Goal: Information Seeking & Learning: Learn about a topic

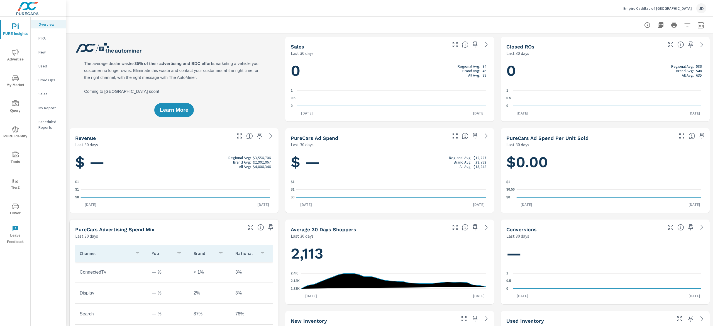
scroll to position [0, 0]
click at [20, 85] on span "My Market" at bounding box center [15, 82] width 27 height 14
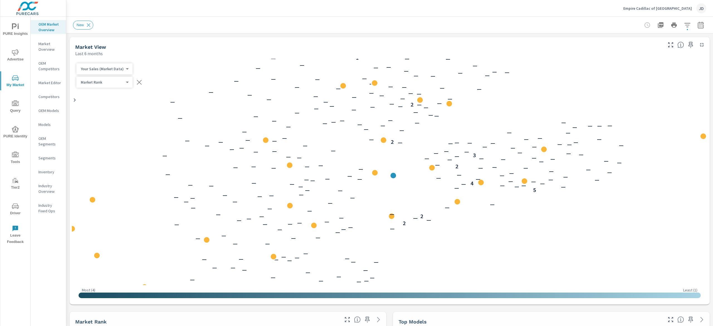
scroll to position [0, 0]
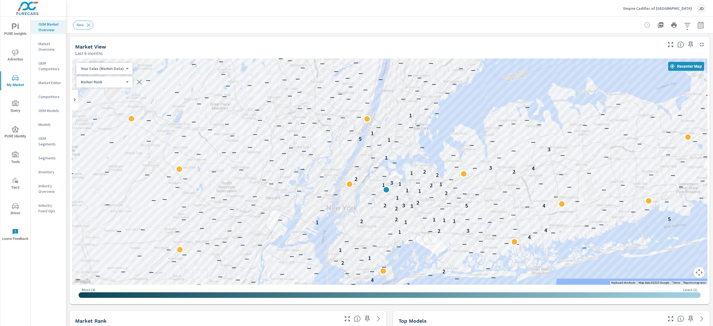
click at [95, 85] on div "Market Rank 4 ​" at bounding box center [104, 81] width 56 height 11
click at [101, 83] on body "PURE Insights Advertise My Market Query PURE Identity Tools Tier2 Driver Leave …" at bounding box center [356, 163] width 713 height 326
click at [204, 43] on div at bounding box center [356, 163] width 713 height 326
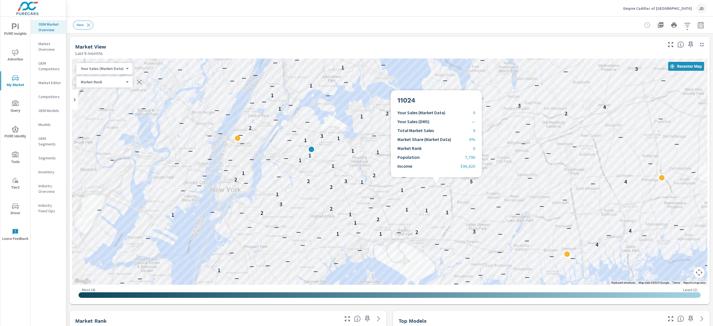
drag, startPoint x: 436, startPoint y: 184, endPoint x: 440, endPoint y: 69, distance: 115.1
click at [440, 69] on div "2 — — — 4 — — — — — — — — — 2 — — — — — 2 — — — — — — — — 1 — — — — — — — — — —…" at bounding box center [569, 162] width 357 height 201
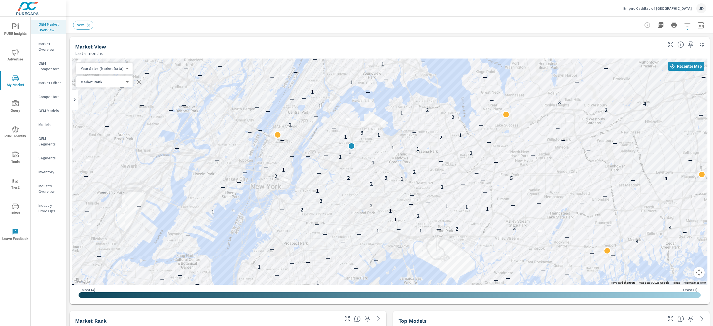
drag, startPoint x: 509, startPoint y: 162, endPoint x: 550, endPoint y: 160, distance: 40.4
click at [550, 160] on div "— — — — — — — — — — — — — — — — — — — 2 — — — 4 — — — — — — — — — 2 — — — — — 2…" at bounding box center [390, 172] width 636 height 226
click at [50, 84] on p "Market Editor" at bounding box center [49, 83] width 23 height 6
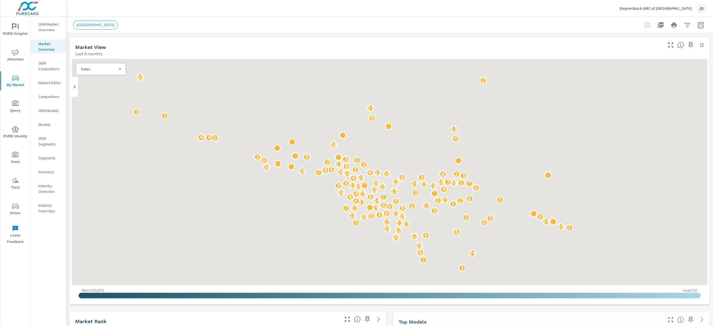
scroll to position [0, 0]
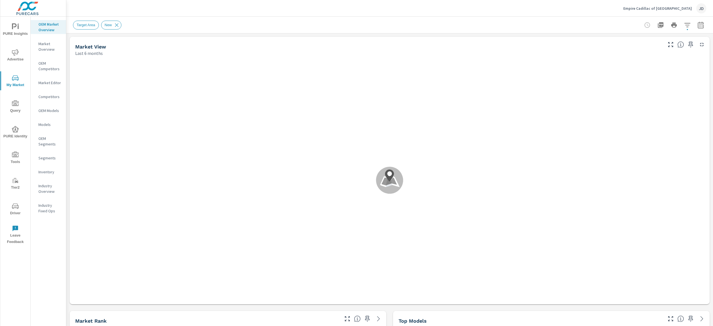
scroll to position [0, 0]
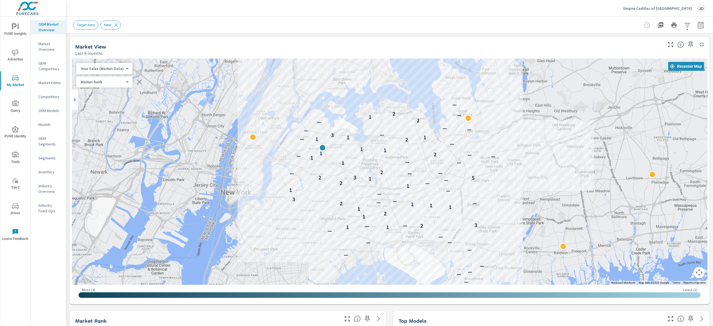
drag, startPoint x: 393, startPoint y: 183, endPoint x: 340, endPoint y: 115, distance: 86.0
click at [337, 113] on div "— 2 — 2 — — — — — — — — — — 1 1 — 2 — 3 1 2 1 1 1 1 2 — — — 3 — — 1 1 — 2 — 1 5…" at bounding box center [507, 194] width 357 height 201
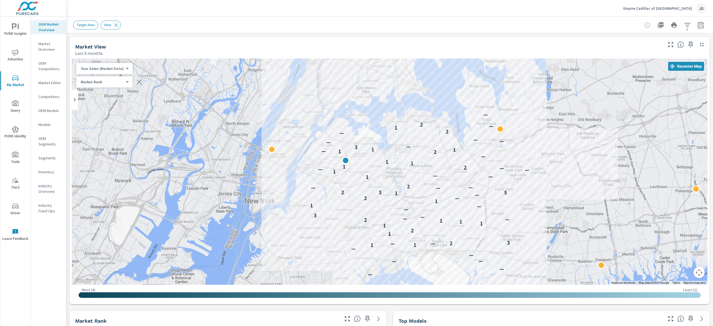
drag, startPoint x: 501, startPoint y: 178, endPoint x: 523, endPoint y: 191, distance: 24.5
click at [523, 191] on div "— 2 — 2 — — — — — — — — — — 1 1 — 2 — 3 1 2 1 1 1 1 2 — — — 3 — — 1 1 — 2 — 1 5…" at bounding box center [592, 281] width 357 height 201
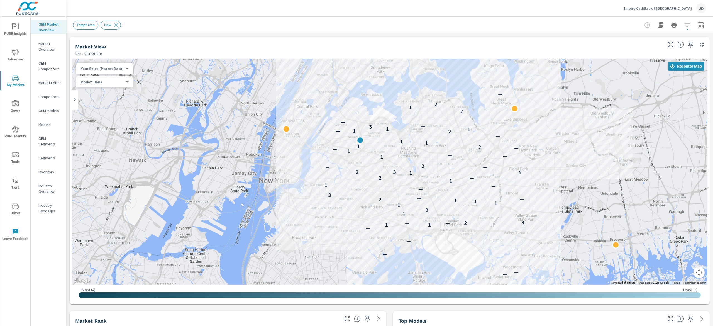
drag, startPoint x: 437, startPoint y: 177, endPoint x: 445, endPoint y: 163, distance: 15.9
click at [445, 163] on div "— 2 — 2 — — — — — — — — — — 1 1 — 2 — 3 1 2 1 1 1 1 2 — — — 3 — — 1 1 — 2 — 1 5…" at bounding box center [582, 251] width 357 height 201
click at [19, 32] on span "PURE Insights" at bounding box center [15, 30] width 27 height 14
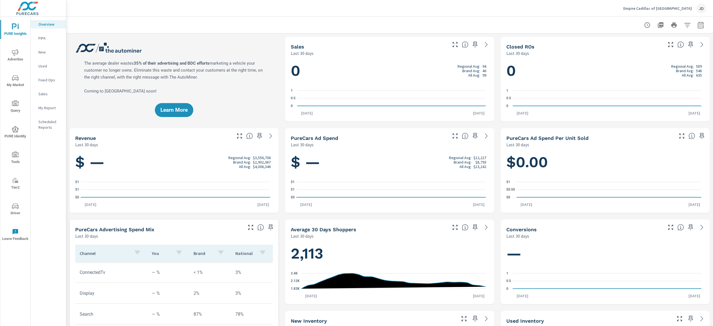
click at [696, 22] on button "button" at bounding box center [700, 25] width 11 height 11
select select "Last 30 days"
click at [684, 22] on icon "button" at bounding box center [687, 25] width 7 height 7
click at [694, 25] on div at bounding box center [356, 163] width 713 height 326
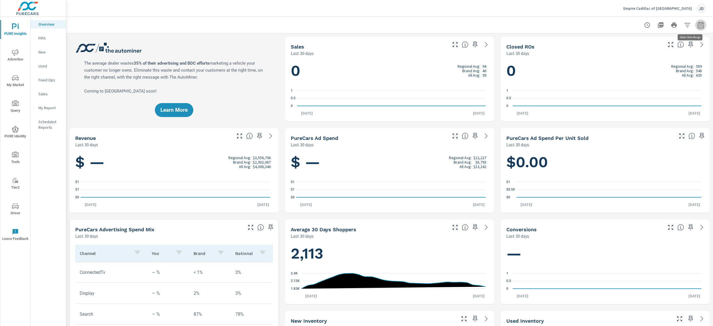
click at [698, 25] on icon "button" at bounding box center [701, 25] width 7 height 7
click at [670, 45] on select "Custom Yesterday Last week Last 7 days Last 14 days Last 30 days Last 45 days L…" at bounding box center [648, 48] width 56 height 11
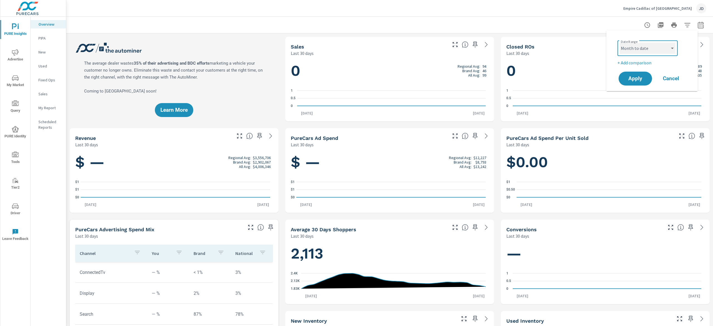
click at [620, 43] on select "Custom Yesterday Last week Last 7 days Last 14 days Last 30 days Last 45 days L…" at bounding box center [648, 48] width 56 height 11
select select "Month to date"
click at [639, 60] on p "+ Add comparison" at bounding box center [653, 62] width 71 height 7
select select "Previous period"
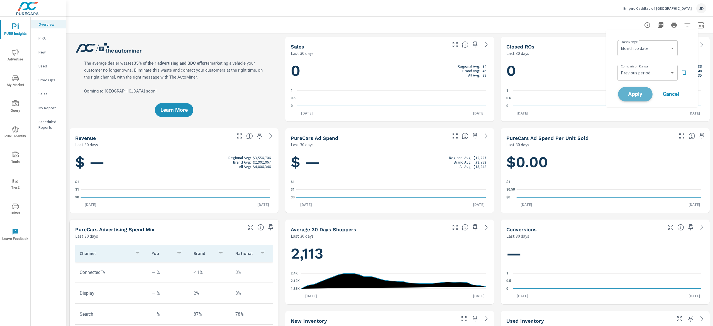
click at [637, 97] on span "Apply" at bounding box center [635, 94] width 23 height 5
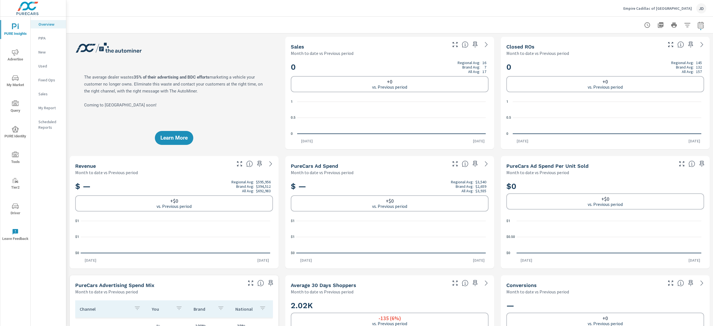
drag, startPoint x: 18, startPoint y: 81, endPoint x: 22, endPoint y: 82, distance: 3.5
click at [18, 81] on icon "nav menu" at bounding box center [15, 78] width 7 height 7
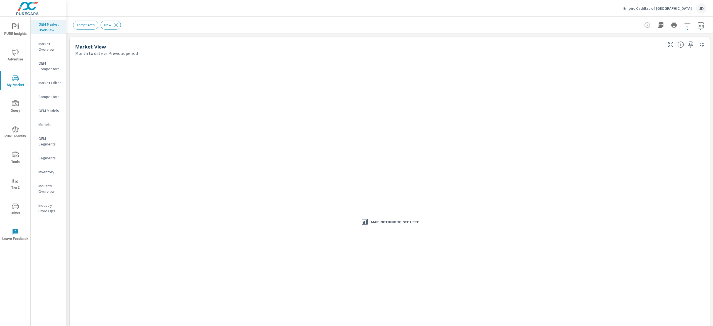
click at [684, 22] on icon "button" at bounding box center [687, 25] width 7 height 7
click at [692, 25] on div at bounding box center [356, 163] width 713 height 326
click at [698, 23] on icon "button" at bounding box center [701, 24] width 6 height 7
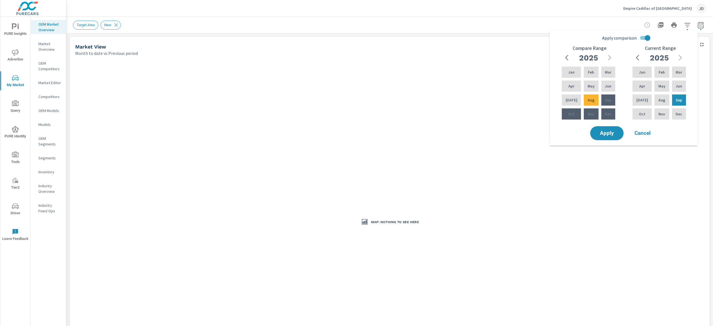
click at [639, 133] on span "Cancel" at bounding box center [643, 133] width 22 height 5
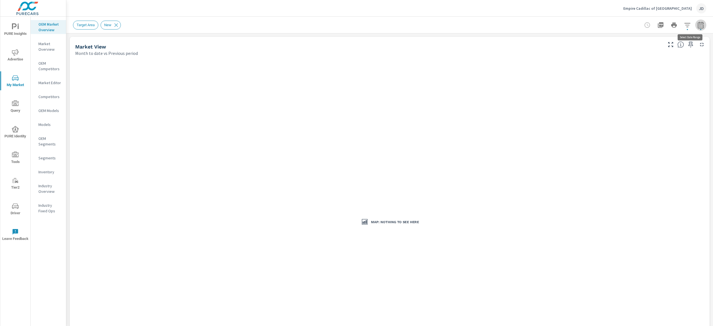
click at [695, 22] on button "button" at bounding box center [700, 25] width 11 height 11
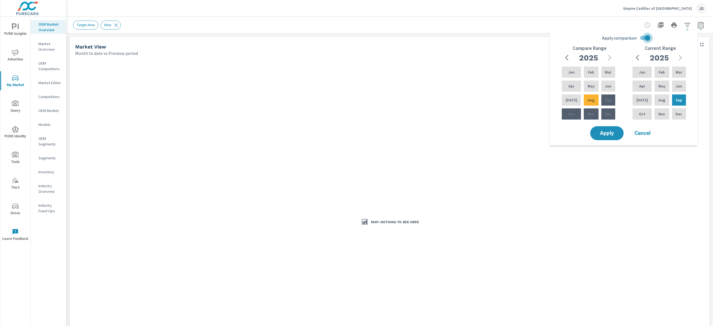
click at [646, 38] on input "Apply comparison" at bounding box center [648, 38] width 32 height 11
checkbox input "false"
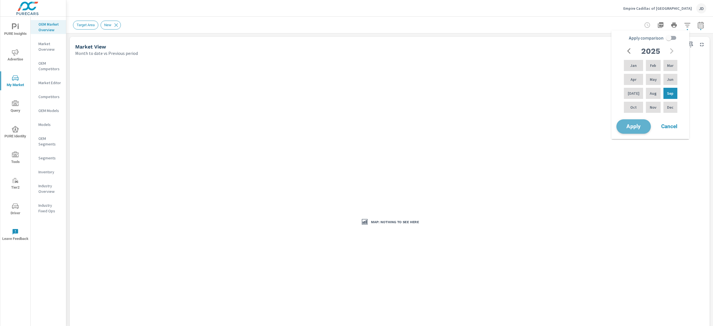
click at [636, 126] on span "Apply" at bounding box center [633, 126] width 23 height 5
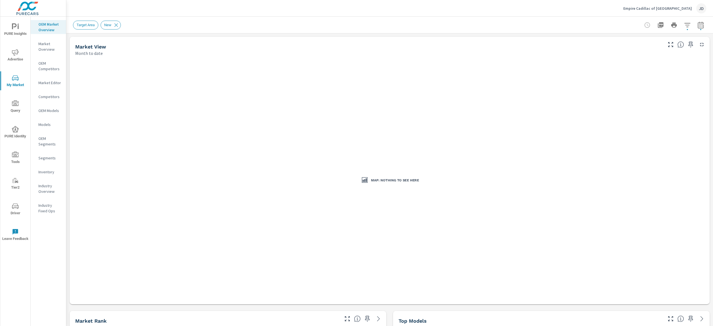
click at [18, 25] on icon "nav menu" at bounding box center [15, 26] width 7 height 7
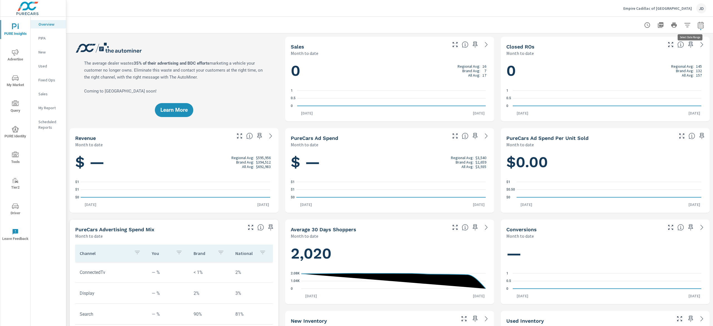
click at [698, 25] on icon "button" at bounding box center [701, 25] width 7 height 7
select select "Month to date"
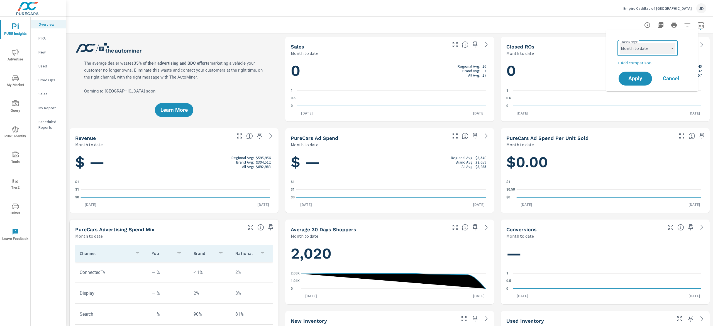
click at [650, 49] on select "Custom Yesterday Last week Last 7 days Last 14 days Last 30 days Last 45 days L…" at bounding box center [648, 48] width 56 height 11
click at [640, 64] on p "+ Add comparison" at bounding box center [653, 62] width 71 height 7
select select "Previous period"
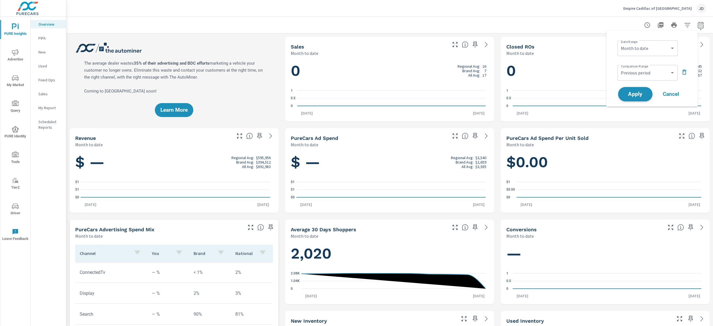
click at [643, 90] on button "Apply" at bounding box center [635, 94] width 35 height 14
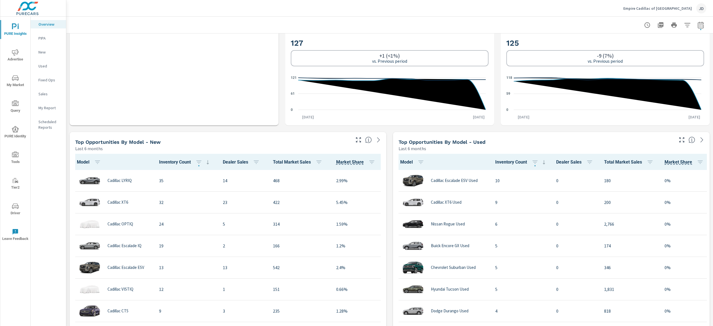
scroll to position [390, 0]
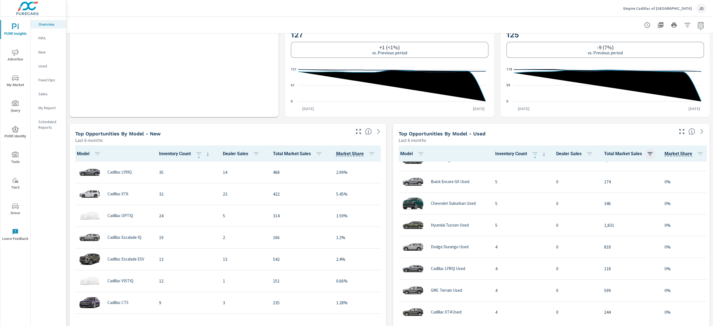
scroll to position [88, 0]
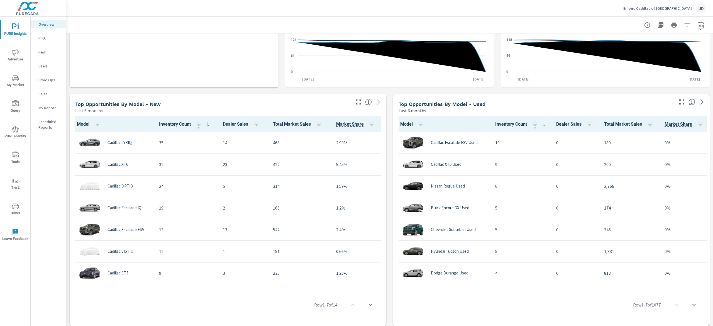
scroll to position [466, 0]
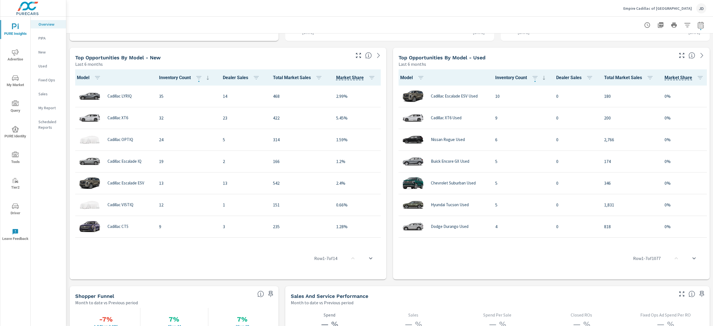
scroll to position [0, 13]
click at [692, 77] on button "button" at bounding box center [697, 77] width 11 height 11
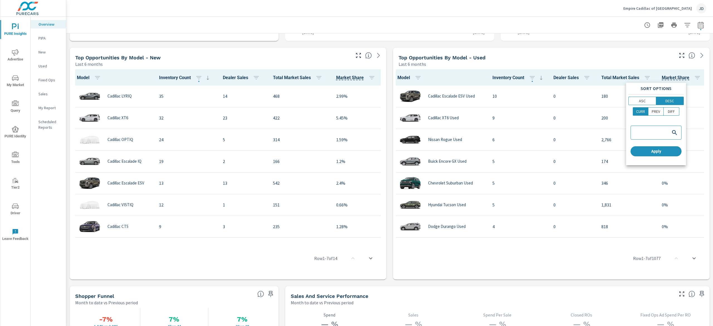
click at [606, 49] on div at bounding box center [356, 163] width 713 height 326
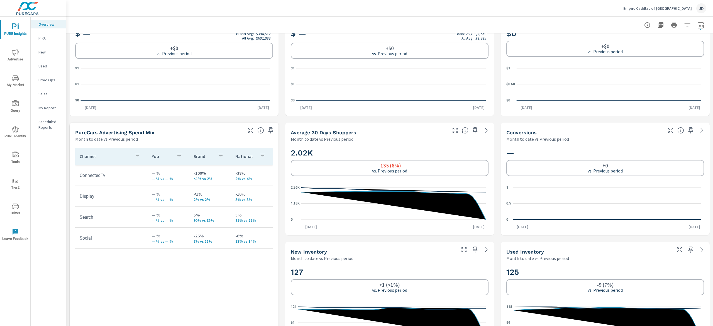
scroll to position [0, 0]
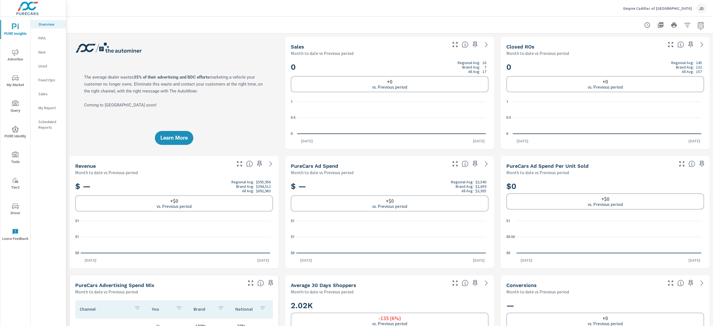
click at [18, 80] on icon "nav menu" at bounding box center [15, 77] width 7 height 5
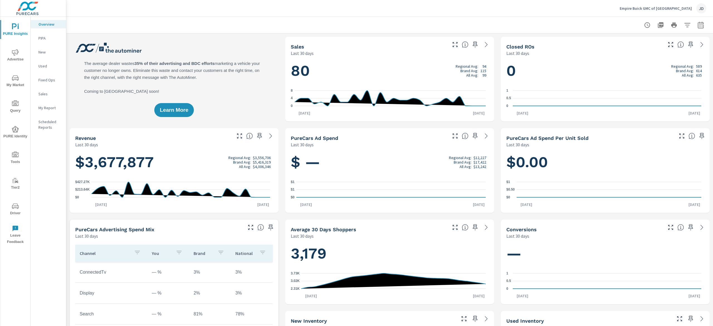
scroll to position [0, 0]
click at [15, 79] on icon "nav menu" at bounding box center [15, 78] width 7 height 7
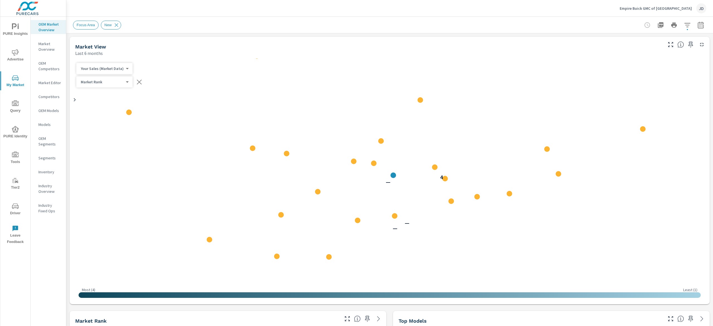
scroll to position [0, 0]
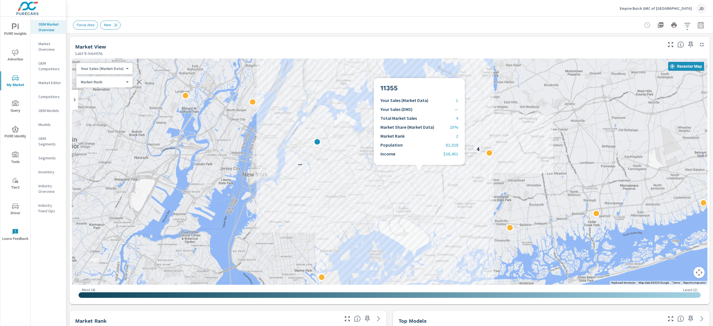
drag, startPoint x: 395, startPoint y: 183, endPoint x: 333, endPoint y: 159, distance: 65.7
click at [333, 159] on div "— — — 4" at bounding box center [506, 248] width 357 height 201
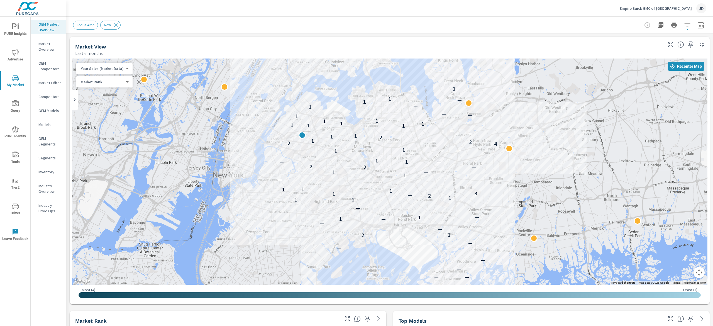
click at [93, 84] on body "PURE Insights Advertise My Market Query PURE Identity Tools Tier2 Driver Leave …" at bounding box center [356, 163] width 713 height 326
click at [191, 61] on div at bounding box center [356, 163] width 713 height 326
click at [121, 82] on body "PURE Insights Advertise My Market Query PURE Identity Tools Tier2 Driver Leave …" at bounding box center [356, 163] width 713 height 326
click at [383, 28] on div at bounding box center [356, 163] width 713 height 326
click at [106, 82] on body "PURE Insights Advertise My Market Query PURE Identity Tools Tier2 Driver Leave …" at bounding box center [356, 163] width 713 height 326
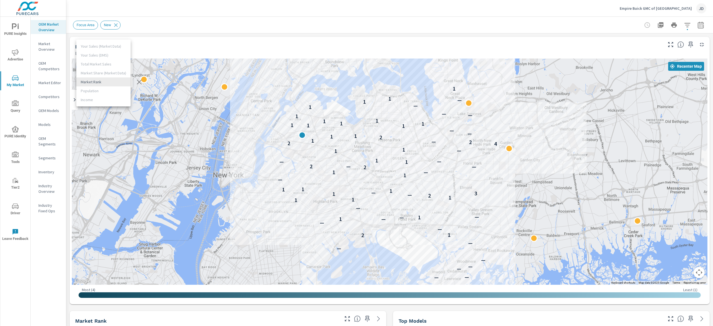
click at [258, 42] on div at bounding box center [356, 163] width 713 height 326
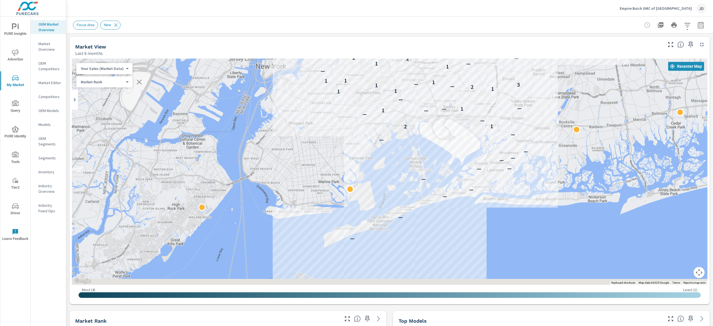
drag, startPoint x: 557, startPoint y: 141, endPoint x: 570, endPoint y: 98, distance: 45.3
click at [570, 98] on div "— — — — — — — — — — — — 2 1 — — — 1 1 — — — 1 1 1 2 — 1 3 — 1 1 1 — 1 — 1 2 — 2…" at bounding box center [610, 163] width 357 height 201
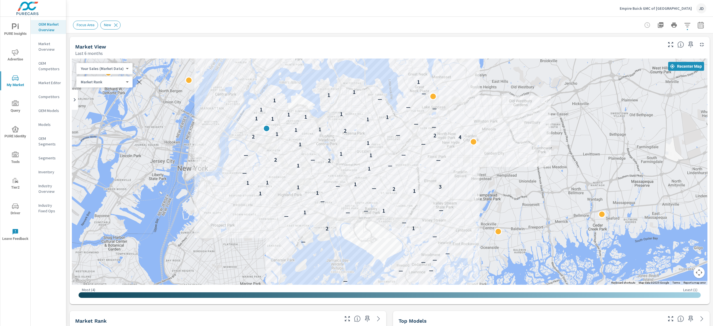
drag, startPoint x: 501, startPoint y: 148, endPoint x: 450, endPoint y: 227, distance: 94.0
click at [450, 227] on div "— — — — — — — — — — — — 2 1 — — — 1 1 — — — 1 1 1 2 — 1 3 — 1 1 1 — 1 — 1 2 — 2…" at bounding box center [390, 172] width 636 height 226
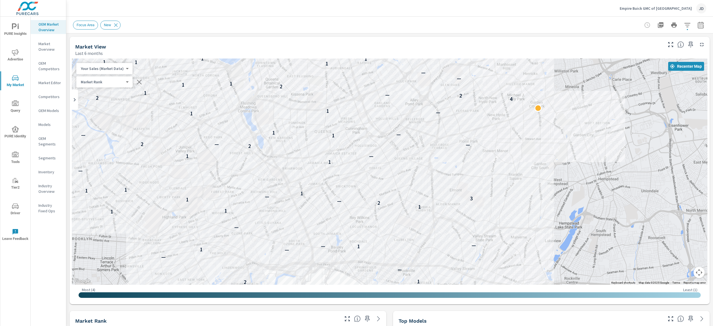
drag, startPoint x: 379, startPoint y: 159, endPoint x: 446, endPoint y: 179, distance: 69.8
click at [446, 179] on div "— — — — — — — — — — — 2 1 — — — 1 1 — — — 1 1 1 2 — 1 3 — 1 1 1 — 1 — 1 2 — 2 —…" at bounding box center [390, 172] width 636 height 226
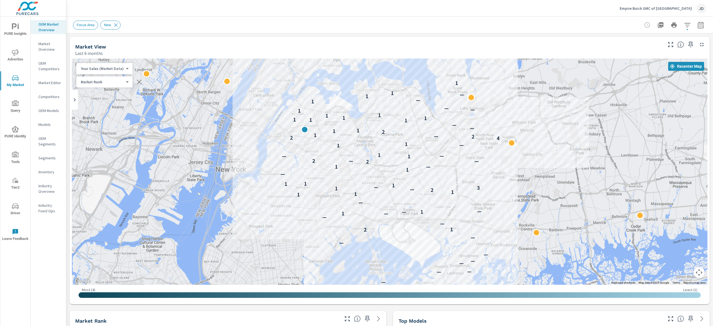
click at [698, 24] on icon "button" at bounding box center [701, 25] width 7 height 7
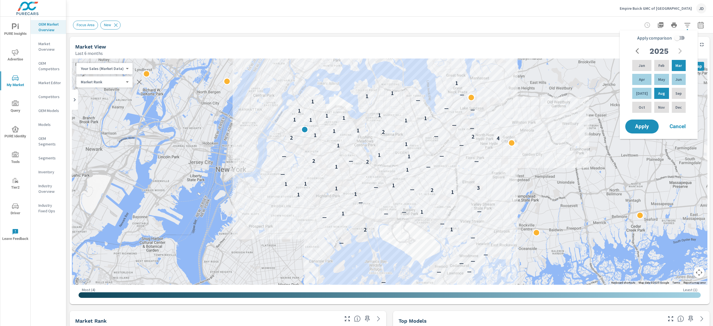
click at [681, 38] on input "Apply comparison" at bounding box center [677, 38] width 32 height 11
checkbox input "true"
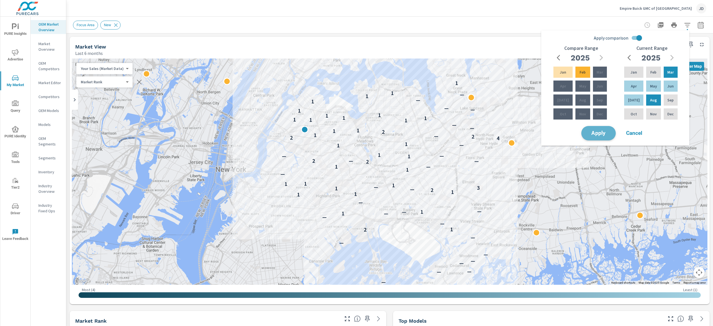
click at [595, 133] on span "Apply" at bounding box center [598, 133] width 23 height 5
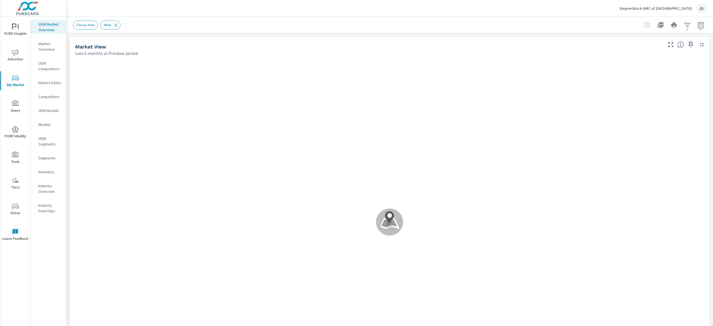
scroll to position [0, 0]
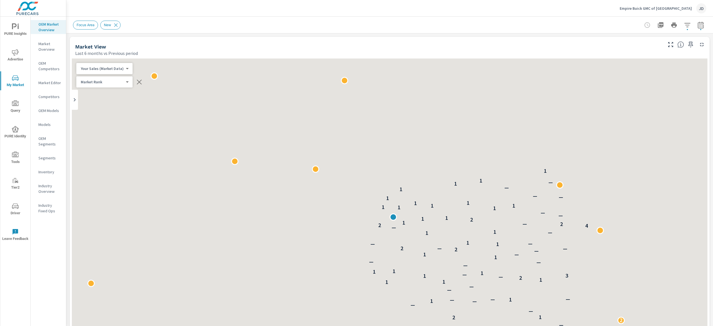
scroll to position [0, 0]
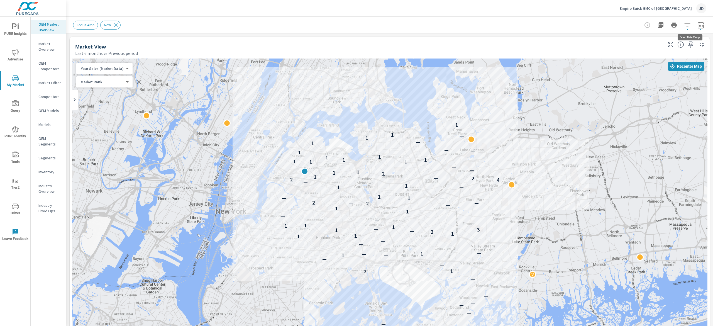
click at [698, 23] on icon "button" at bounding box center [701, 25] width 7 height 7
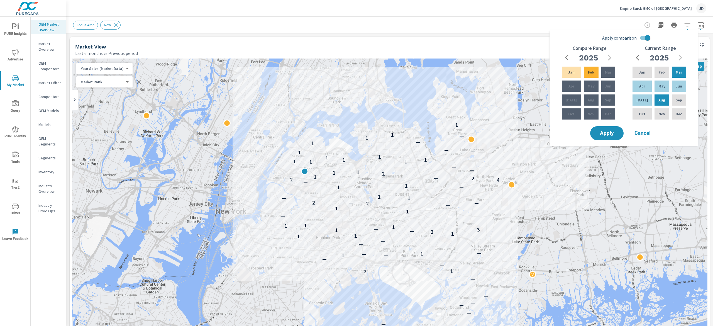
click at [492, 27] on div "Focus Area New" at bounding box center [351, 25] width 556 height 9
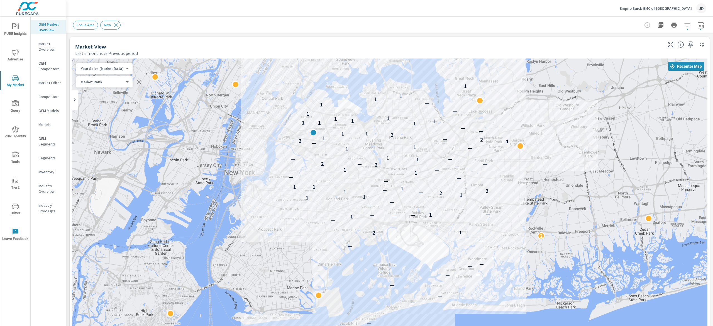
drag, startPoint x: 584, startPoint y: 126, endPoint x: 582, endPoint y: 139, distance: 13.8
click at [582, 139] on div "— — — — — — — — — — — — 2 2 1 — — — 1 — 1 — — — — 1 1 1 2 — 1 3 — 1 1 1 — — — 1…" at bounding box center [390, 214] width 636 height 310
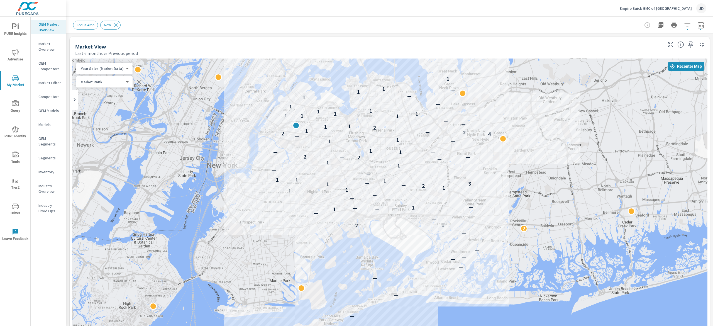
drag, startPoint x: 574, startPoint y: 130, endPoint x: 539, endPoint y: 113, distance: 39.5
click at [539, 113] on div "— — — — — — — — — — — — 2 2 1 — — — 1 — 1 — — — — 1 1 1 2 — 1 3 — 1 1 1 — — — 1…" at bounding box center [390, 214] width 636 height 310
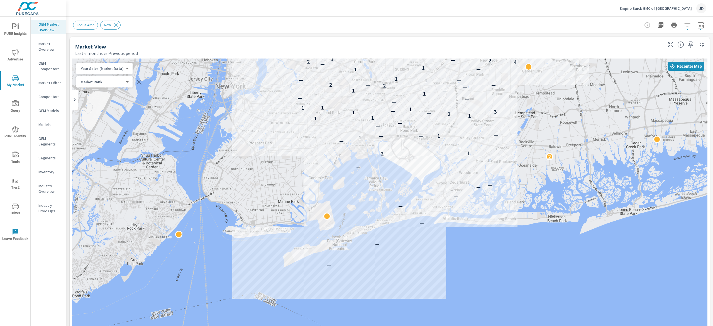
drag, startPoint x: 548, startPoint y: 205, endPoint x: 505, endPoint y: 130, distance: 85.6
click at [563, 103] on div "— — — — — — — — — — — — 2 2 1 — — — 1 — 1 — — — — 1 1 1 2 — 1 3 — 1 1 1 — — — 1…" at bounding box center [390, 214] width 636 height 310
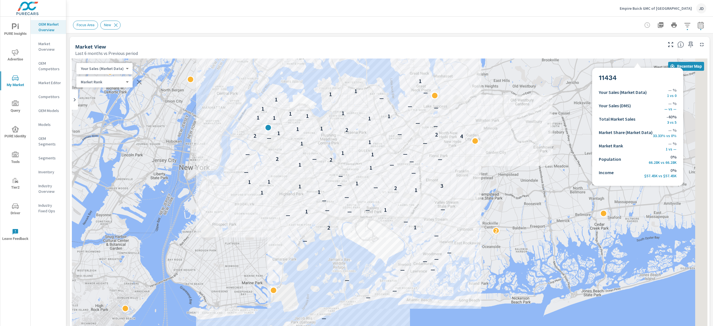
drag, startPoint x: 559, startPoint y: 95, endPoint x: 521, endPoint y: 189, distance: 101.0
click at [521, 189] on div "— — — — — — — — — — — — 2 2 1 — — — 1 — 1 — — — — 1 1 1 2 — 1 3 — 1 1 1 — — — 1…" at bounding box center [390, 214] width 636 height 310
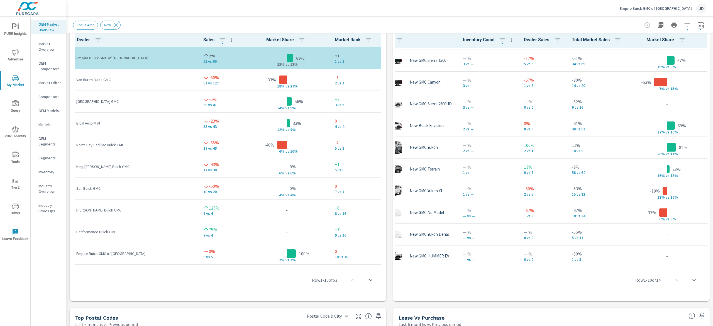
scroll to position [95, 21]
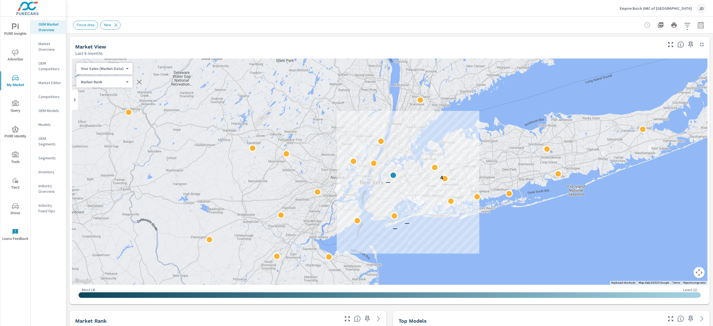
scroll to position [0, 0]
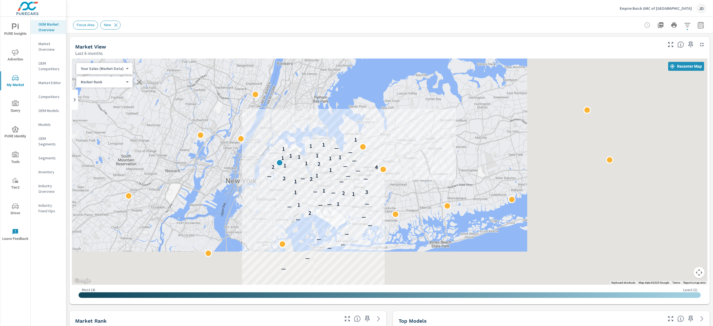
click at [214, 134] on div "— — — — — — — — — 2 — — 1 1 — — 1 2 — 1 3 — 1 — 1 2 — 2 — — — 1 — 1 4 2 — 1 2 1…" at bounding box center [367, 233] width 357 height 201
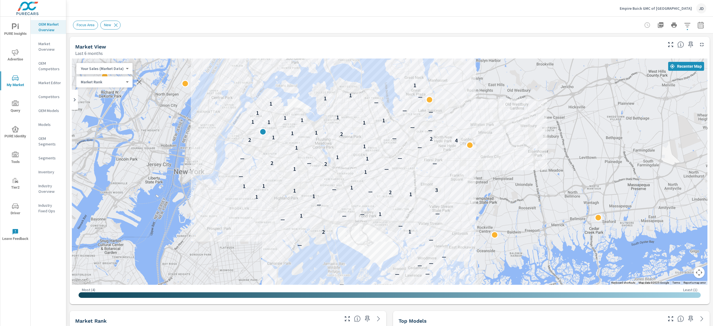
drag, startPoint x: 435, startPoint y: 123, endPoint x: 430, endPoint y: 89, distance: 34.1
click at [430, 89] on div "— — — — — — — — — — — — 2 1 — — — 1 1 — — — 1 1 1 2 — 1 3 — 1 1 1 — 1 — 1 2 — 2…" at bounding box center [390, 172] width 636 height 226
click at [698, 23] on icon "button" at bounding box center [701, 25] width 7 height 7
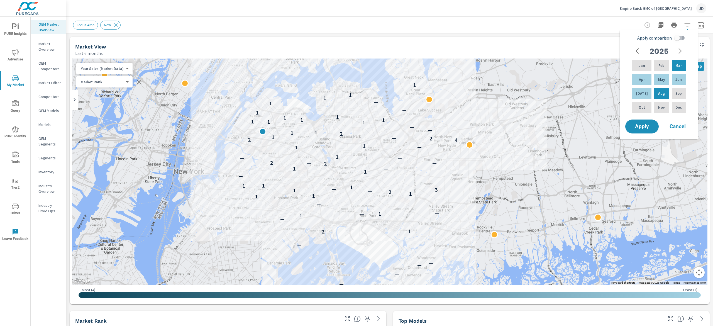
click at [676, 36] on input "Apply comparison" at bounding box center [677, 38] width 32 height 11
checkbox input "true"
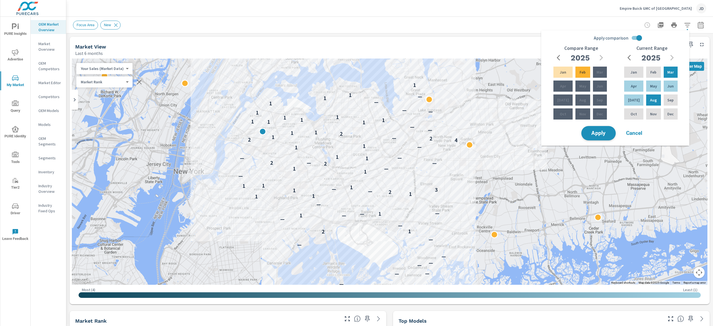
click at [595, 137] on button "Apply" at bounding box center [598, 133] width 35 height 14
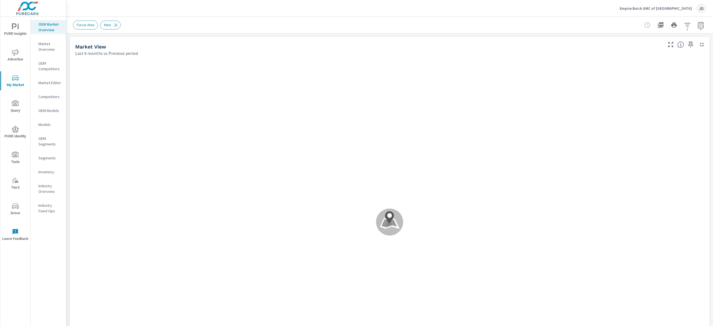
scroll to position [0, 0]
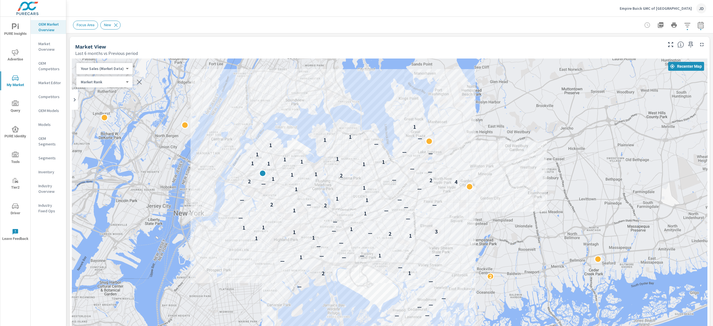
click at [49, 173] on p "Inventory" at bounding box center [49, 172] width 23 height 6
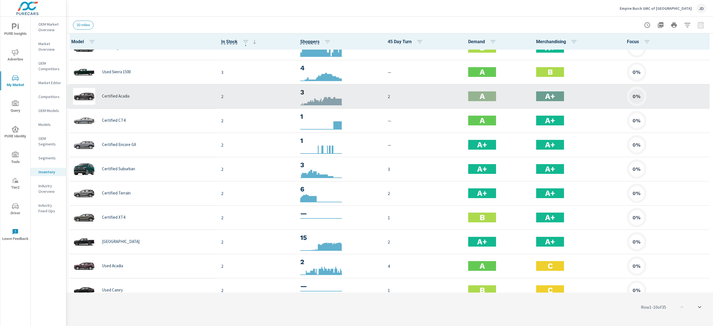
scroll to position [390, 0]
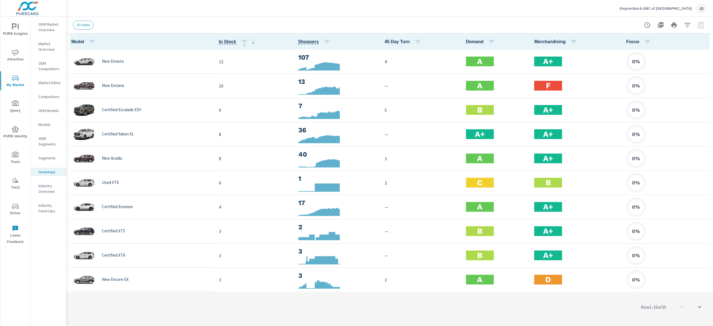
scroll to position [0, 0]
click at [15, 133] on span "PURE Identity" at bounding box center [15, 133] width 27 height 14
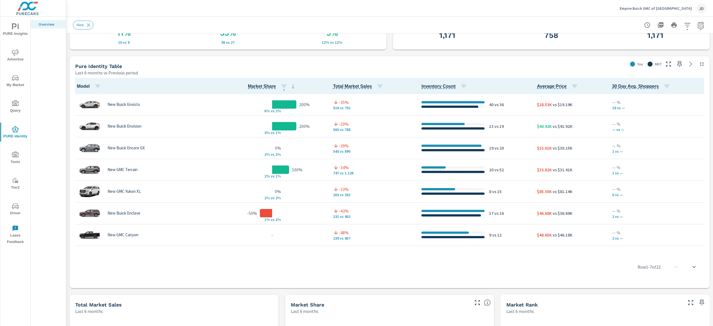
scroll to position [167, 0]
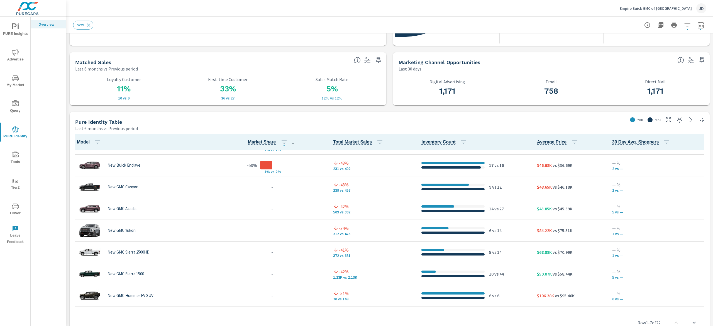
scroll to position [111, 0]
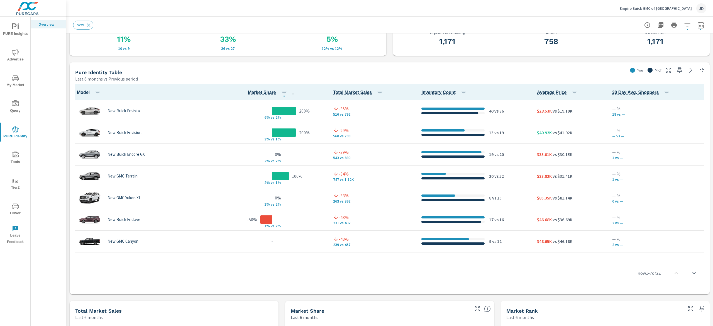
scroll to position [280, 0]
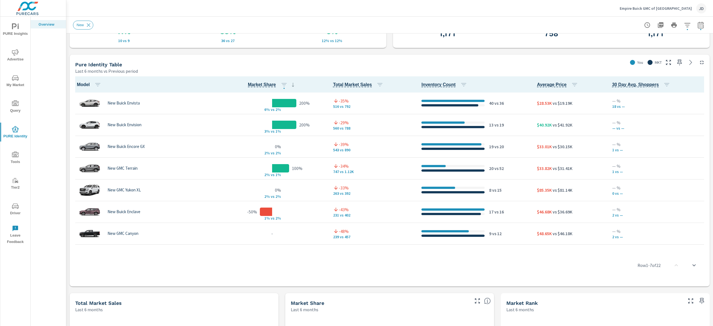
drag, startPoint x: 129, startPoint y: 67, endPoint x: 78, endPoint y: 65, distance: 51.3
click at [78, 65] on div "Pure Identity Table" at bounding box center [350, 64] width 550 height 6
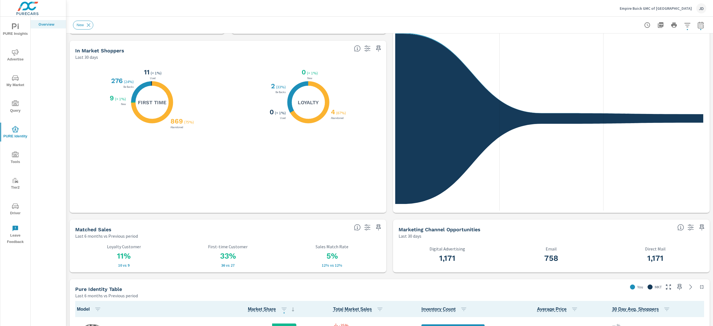
scroll to position [0, 0]
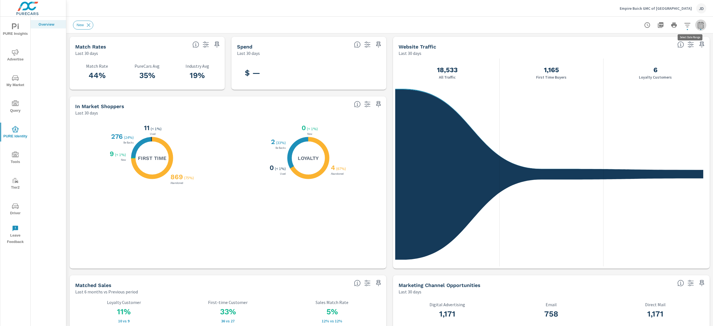
click at [698, 23] on icon "button" at bounding box center [701, 25] width 7 height 7
select select "Last 6 months"
select select "Previous period"
click at [553, 27] on div "New" at bounding box center [351, 25] width 556 height 9
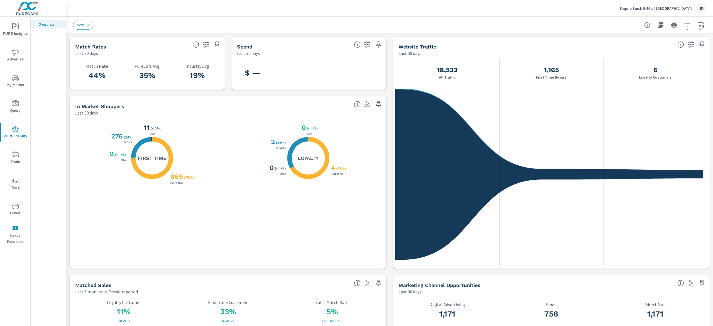
click at [16, 30] on span "PURE Insights" at bounding box center [15, 30] width 27 height 14
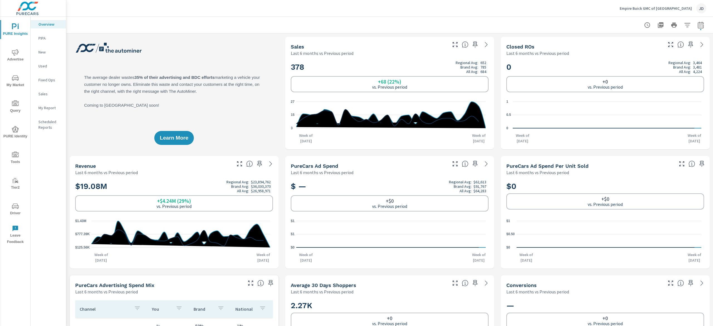
scroll to position [0, 0]
click at [695, 25] on button "button" at bounding box center [700, 25] width 11 height 11
select select "Last 6 months"
select select "Previous period"
click at [670, 49] on select "Custom [DATE] Last week Last 7 days Last 14 days Last 30 days Last 45 days Last…" at bounding box center [648, 48] width 56 height 11
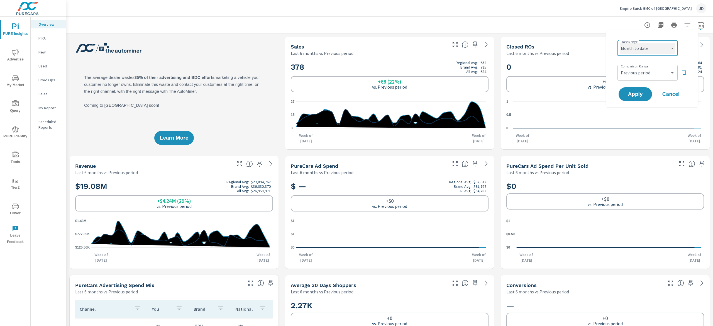
click at [620, 43] on select "Custom Yesterday Last week Last 7 days Last 14 days Last 30 days Last 45 days L…" at bounding box center [648, 48] width 56 height 11
select select "Month to date"
click at [642, 90] on button "Apply" at bounding box center [635, 94] width 35 height 14
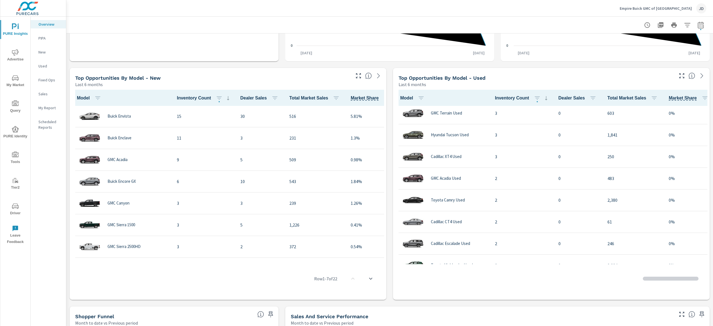
scroll to position [223, 0]
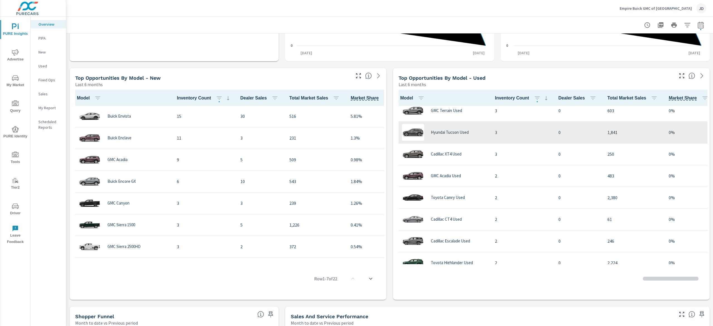
scroll to position [320, 0]
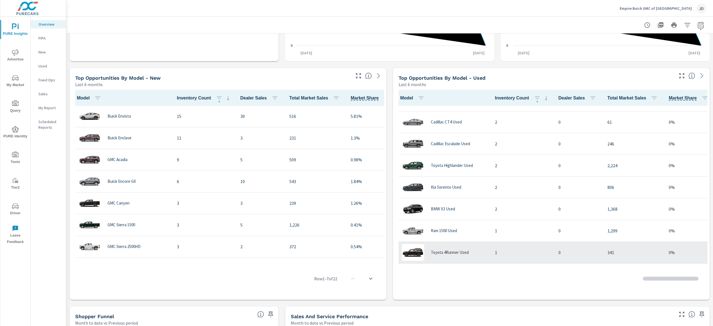
scroll to position [836, 0]
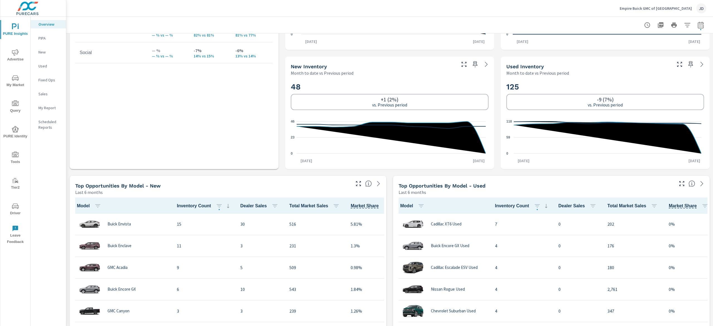
scroll to position [456, 0]
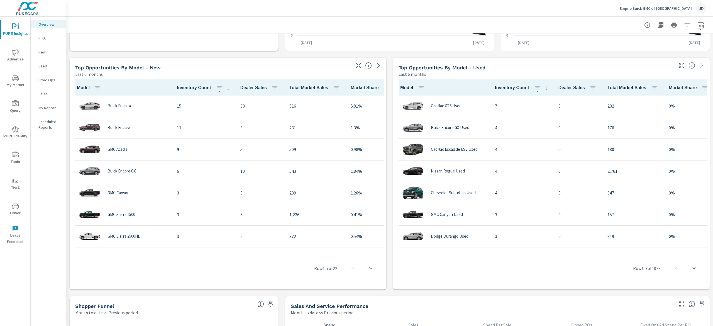
click at [47, 65] on p "Used" at bounding box center [49, 66] width 23 height 6
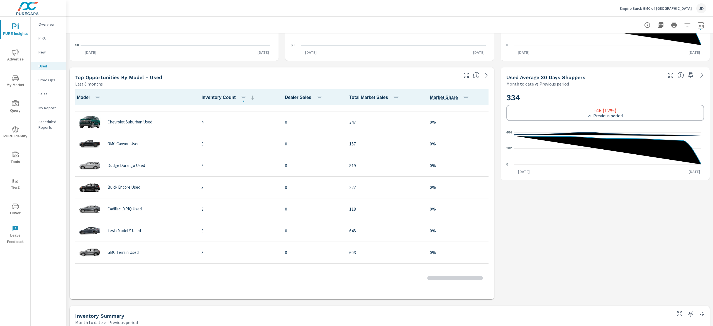
scroll to position [87, 0]
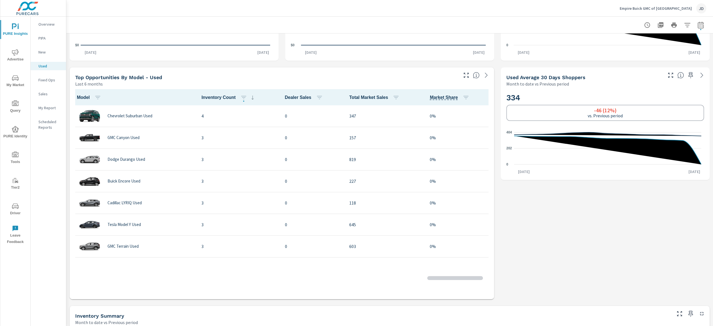
scroll to position [239, 0]
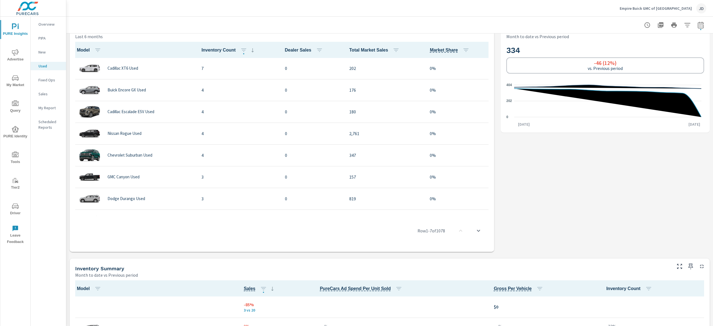
scroll to position [247, 0]
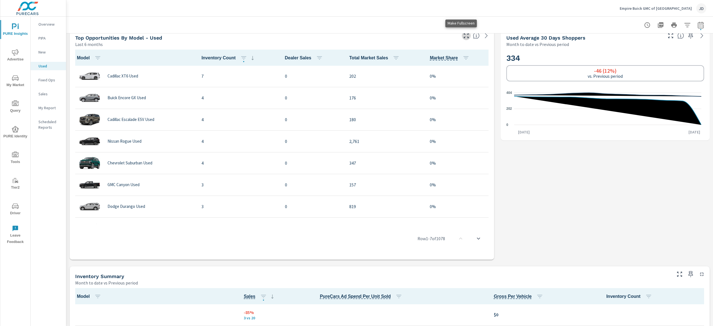
click at [463, 35] on icon "button" at bounding box center [466, 35] width 7 height 7
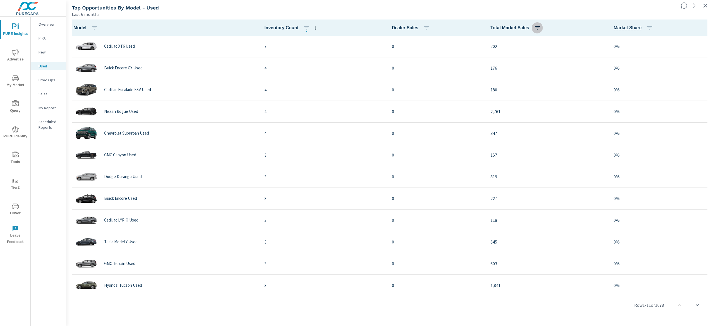
click at [534, 26] on icon "button" at bounding box center [537, 28] width 7 height 7
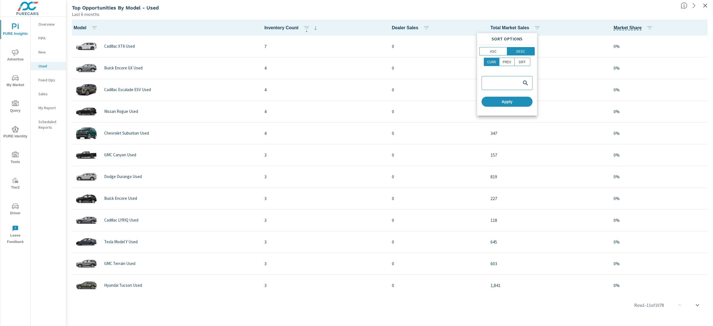
click at [646, 26] on div at bounding box center [356, 163] width 713 height 326
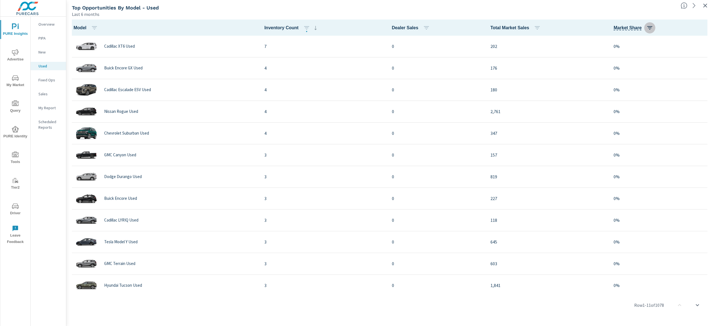
click at [647, 28] on icon "button" at bounding box center [649, 27] width 5 height 3
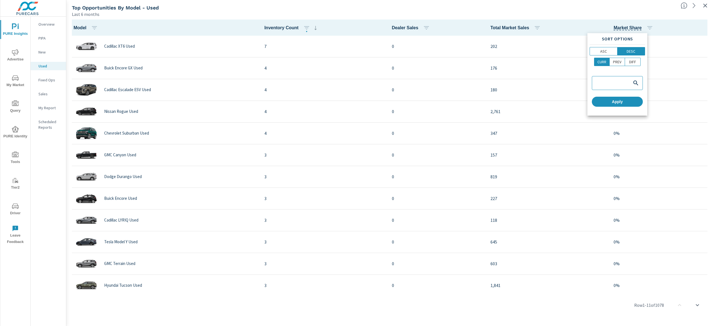
click at [559, 20] on div at bounding box center [356, 163] width 713 height 326
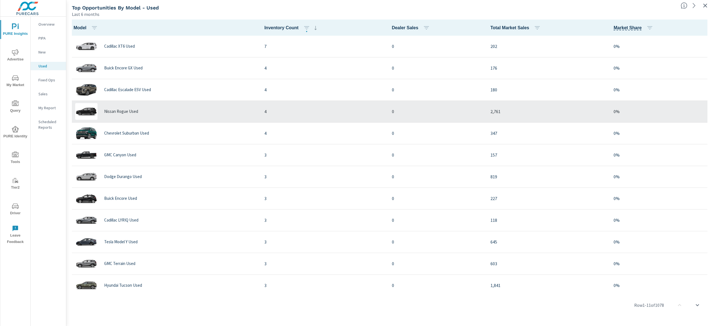
scroll to position [56, 0]
